Goal: Task Accomplishment & Management: Manage account settings

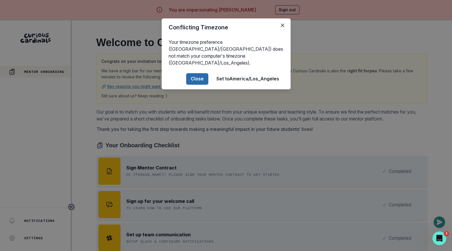
click at [201, 73] on button "Close" at bounding box center [197, 79] width 22 height 12
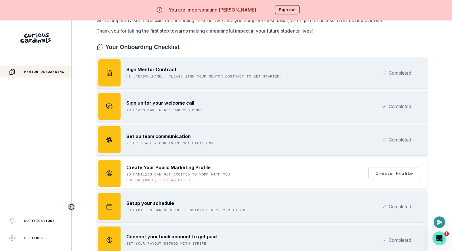
scroll to position [20, 0]
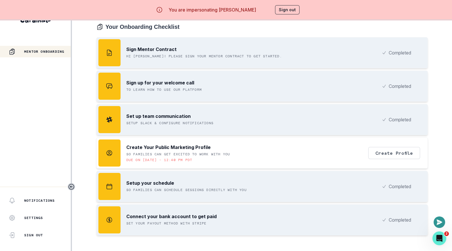
click at [137, 216] on p "Connect your bank account to get paid" at bounding box center [171, 216] width 90 height 7
click at [147, 215] on p "Connect your bank account to get paid" at bounding box center [171, 216] width 90 height 7
click at [285, 5] on button "Sign out" at bounding box center [287, 9] width 24 height 9
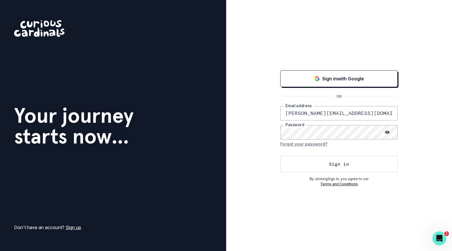
scroll to position [0, 21]
